Goal: Transaction & Acquisition: Purchase product/service

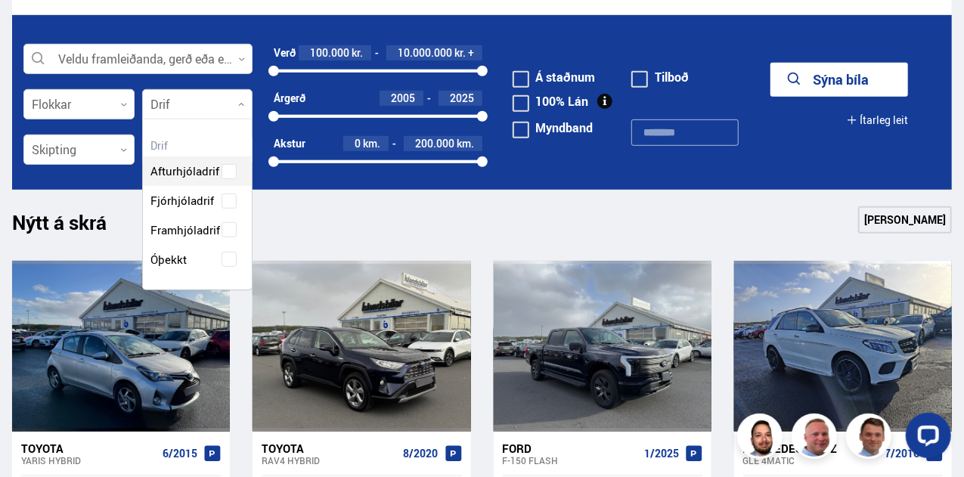
click at [160, 101] on div at bounding box center [197, 105] width 111 height 30
click at [180, 205] on div "Afturhjóladrif Fjórhjóladrif Framhjóladrif Óþekkt" at bounding box center [198, 205] width 110 height 140
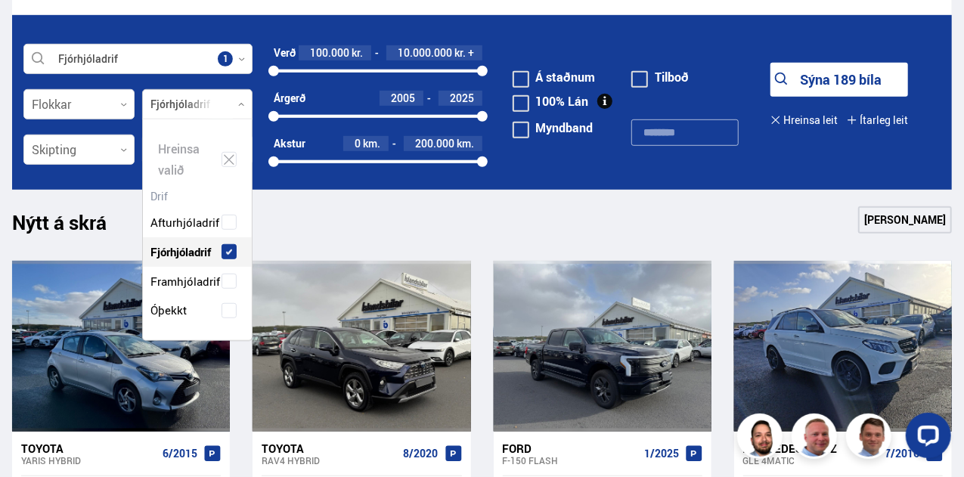
click at [48, 183] on form "Fjórhjóladrif Veldu framleiðanda, gerð eða eiginleika 1 Flokkar 0 Fjórhjóladrif…" at bounding box center [482, 102] width 940 height 175
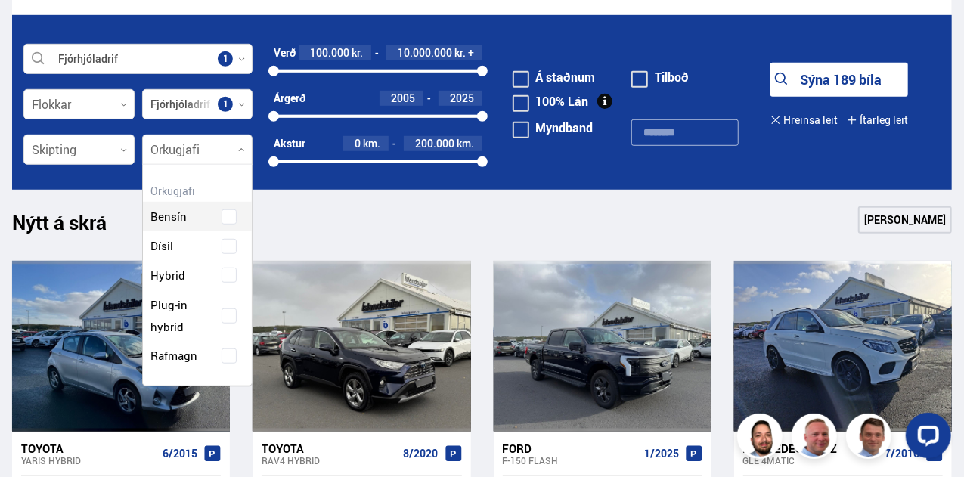
click at [188, 153] on div at bounding box center [197, 150] width 111 height 30
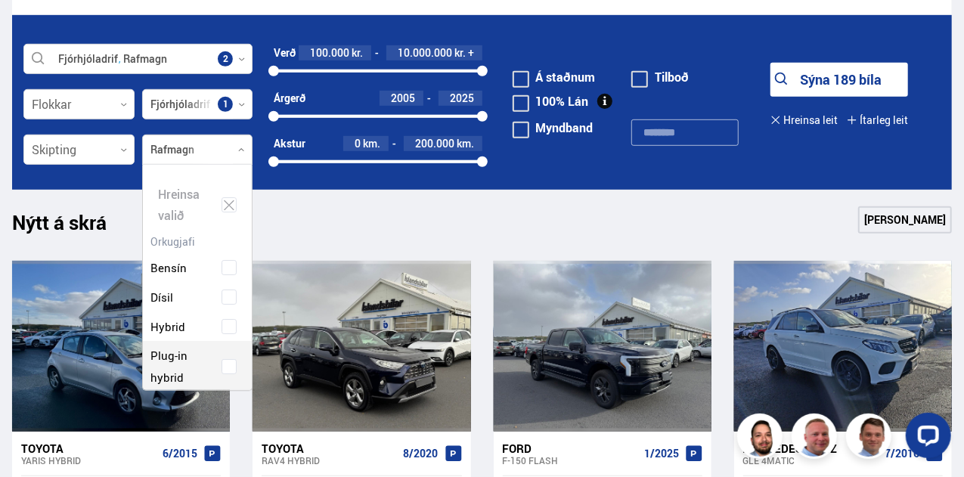
click at [194, 346] on div "Bensín Dísil Hybrid Plug-in hybrid Rafmagn" at bounding box center [198, 326] width 110 height 191
drag, startPoint x: 593, startPoint y: 181, endPoint x: 626, endPoint y: 167, distance: 35.9
click at [595, 181] on form "Fjórhjóladrif Rafmagn Veldu framleiðanda, gerð eða eiginleika 2 Flokkar 0 Fjórh…" at bounding box center [482, 102] width 940 height 175
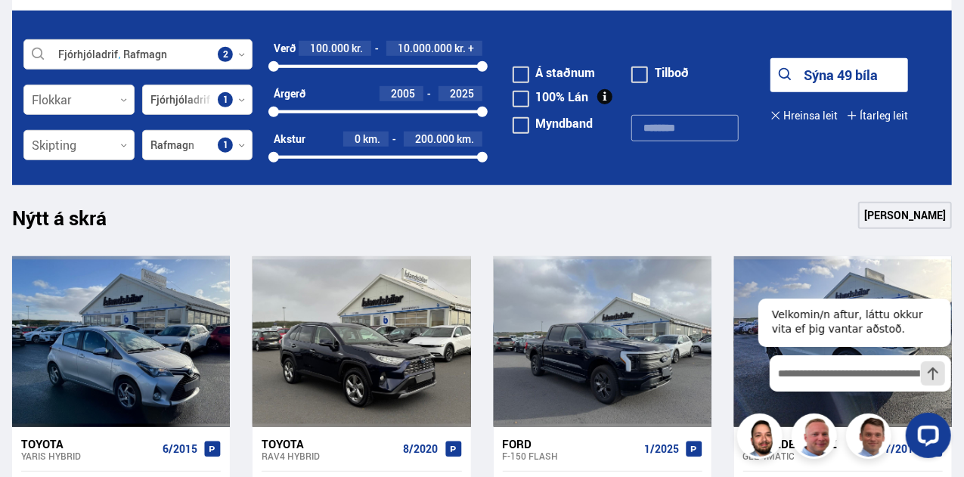
scroll to position [454, 0]
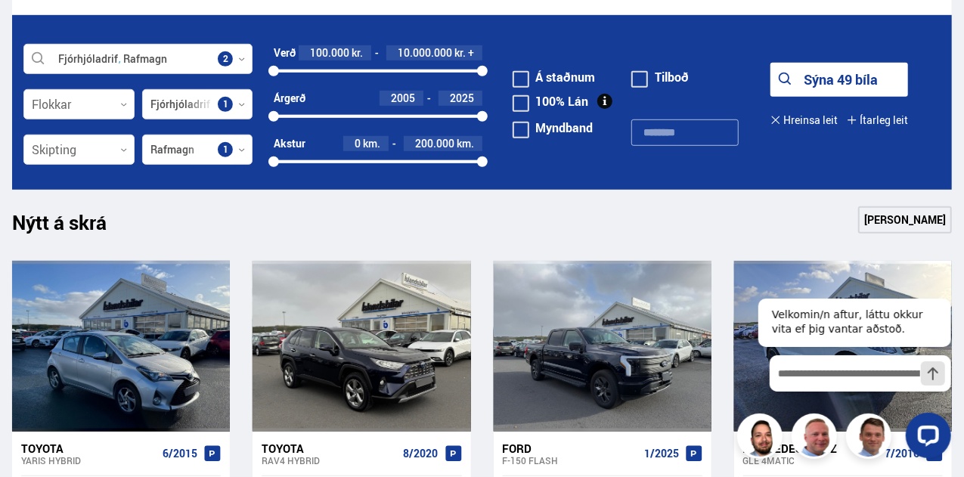
click at [522, 75] on span at bounding box center [521, 79] width 17 height 17
click at [851, 79] on button "Sýna 9 bíla" at bounding box center [839, 80] width 138 height 34
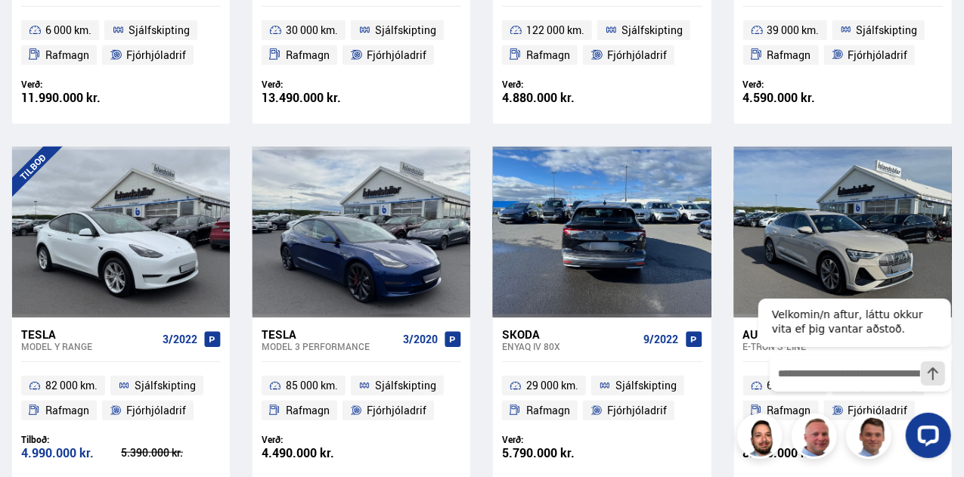
scroll to position [529, 0]
